Goal: Check status

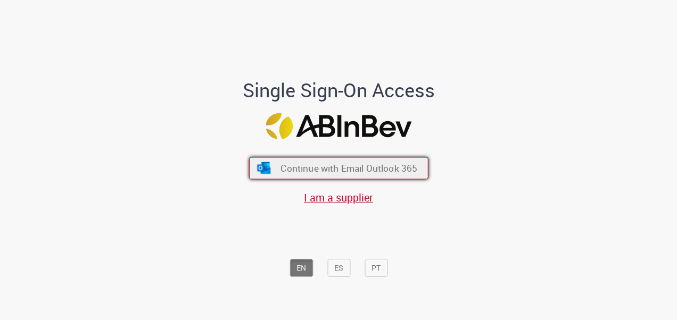
click at [341, 164] on span "Continue with Email Outlook 365" at bounding box center [349, 168] width 137 height 12
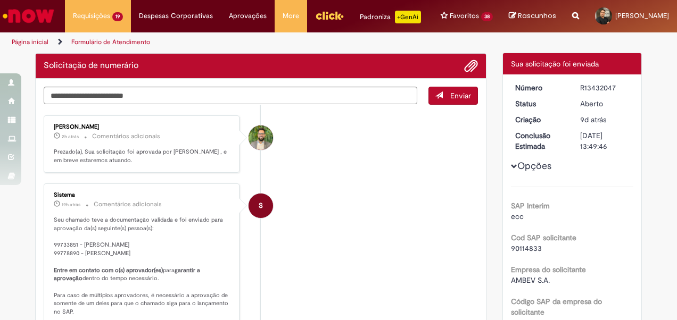
scroll to position [38, 0]
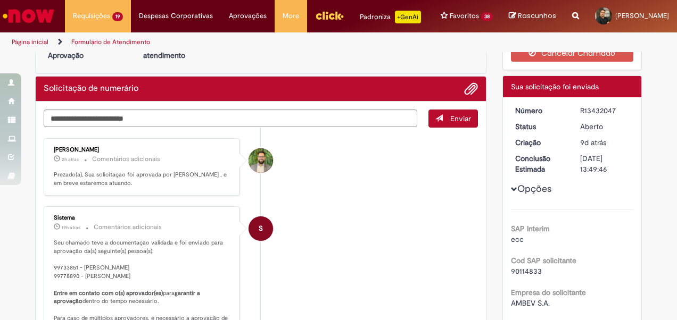
drag, startPoint x: 576, startPoint y: 118, endPoint x: 615, endPoint y: 119, distance: 39.4
click at [615, 116] on div "R13432047" at bounding box center [605, 110] width 50 height 11
copy div "R13432047"
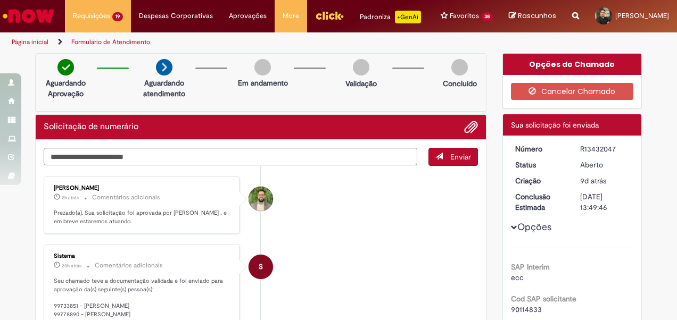
scroll to position [1, 0]
